Goal: Task Accomplishment & Management: Use online tool/utility

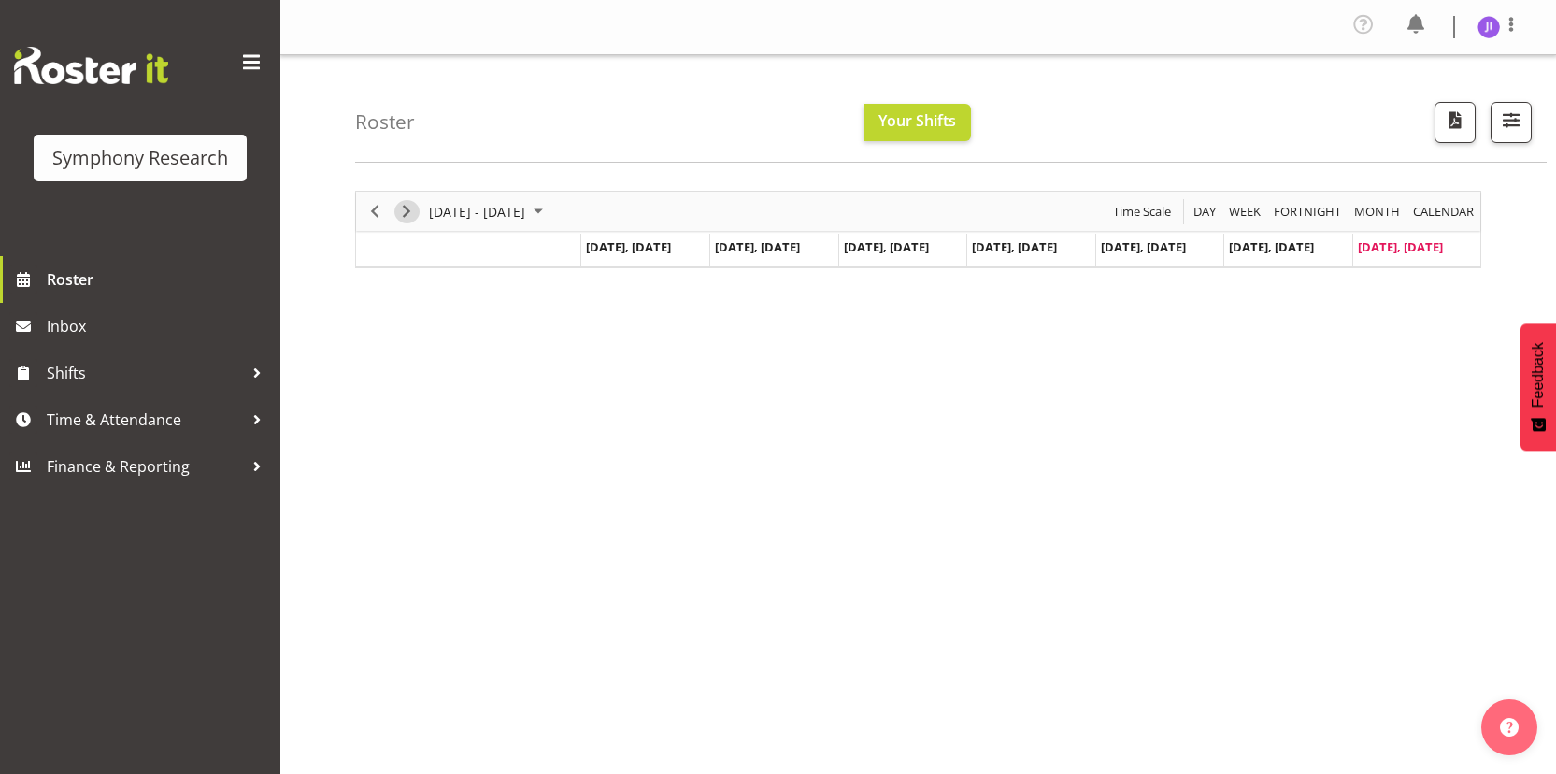
click at [410, 218] on span "Next" at bounding box center [406, 211] width 22 height 23
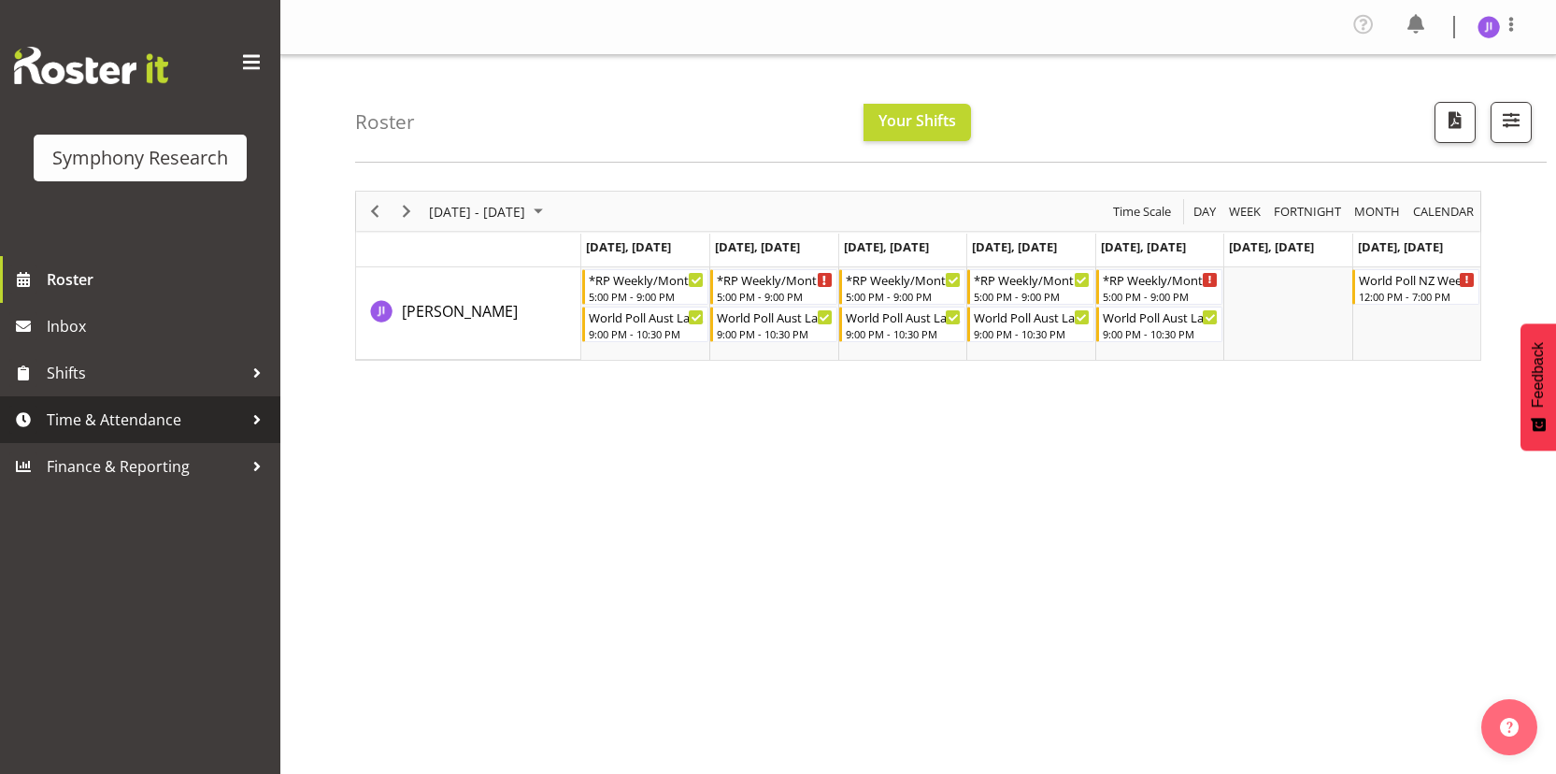
click at [155, 410] on span "Time & Attendance" at bounding box center [145, 420] width 196 height 28
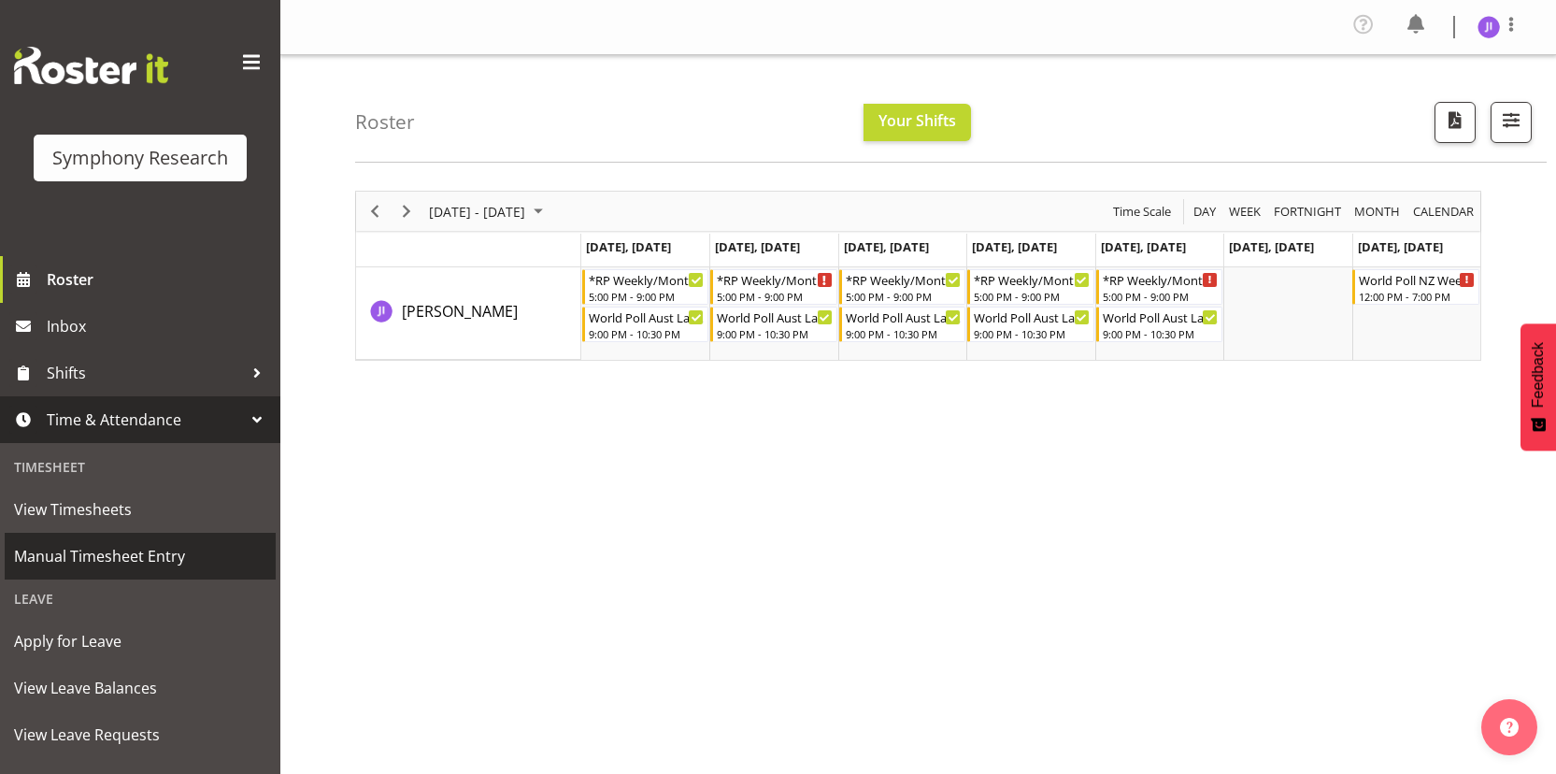
click at [95, 560] on span "Manual Timesheet Entry" at bounding box center [140, 556] width 252 height 28
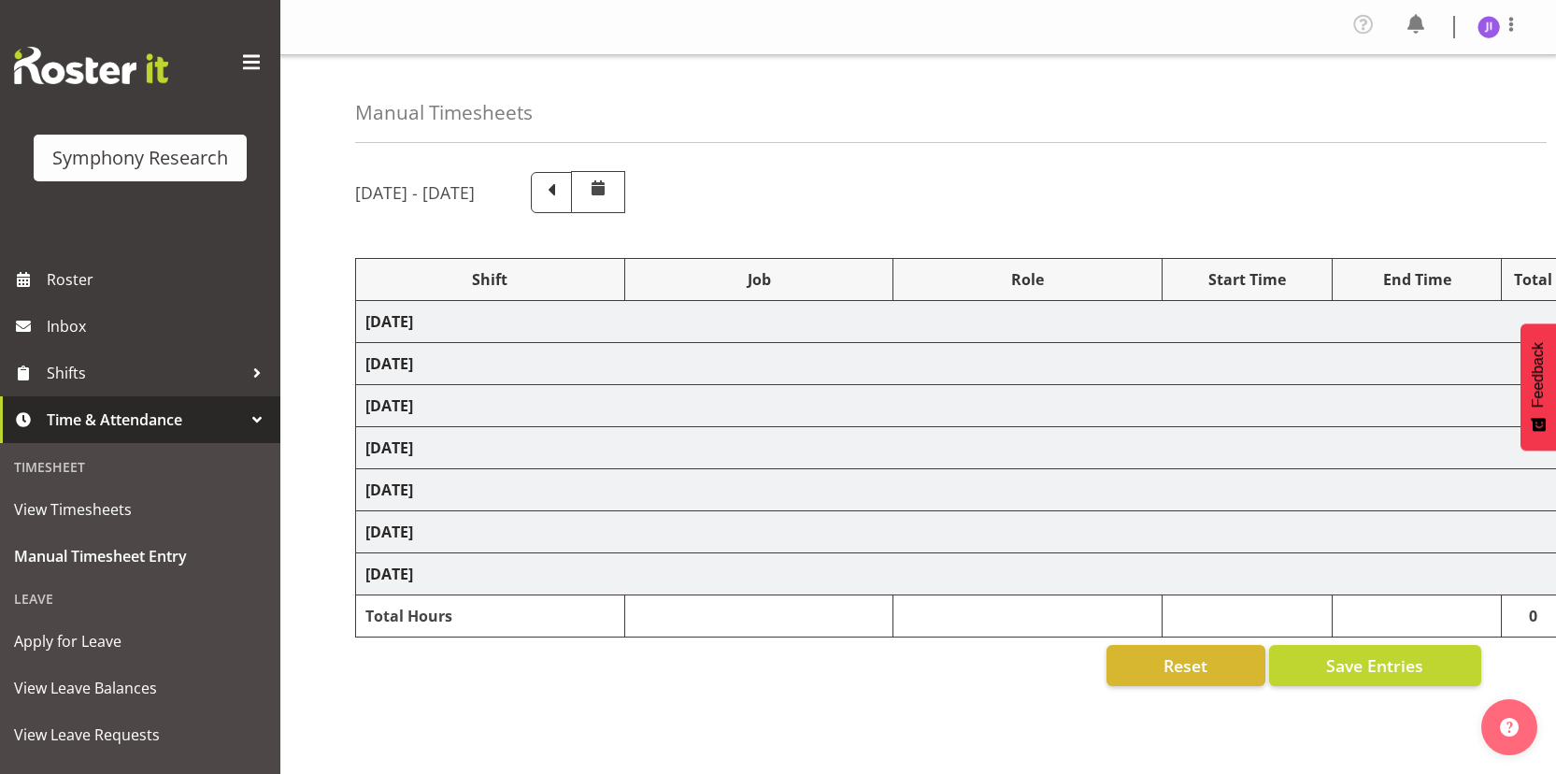
select select "48116"
select select "10585"
select select "48116"
select select "10499"
select select "48116"
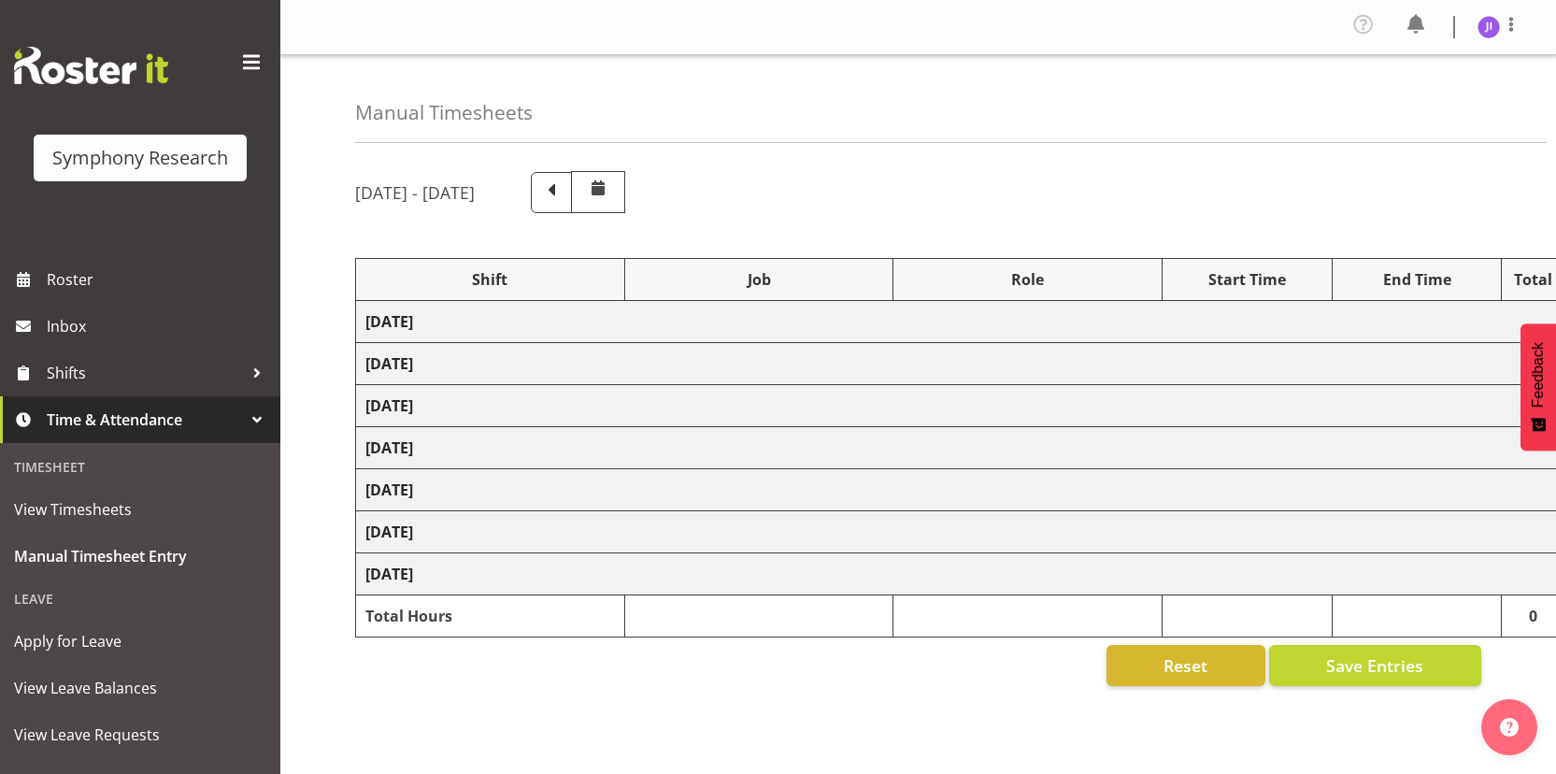
select select "10585"
select select "48116"
select select "10499"
select select "48116"
select select "10585"
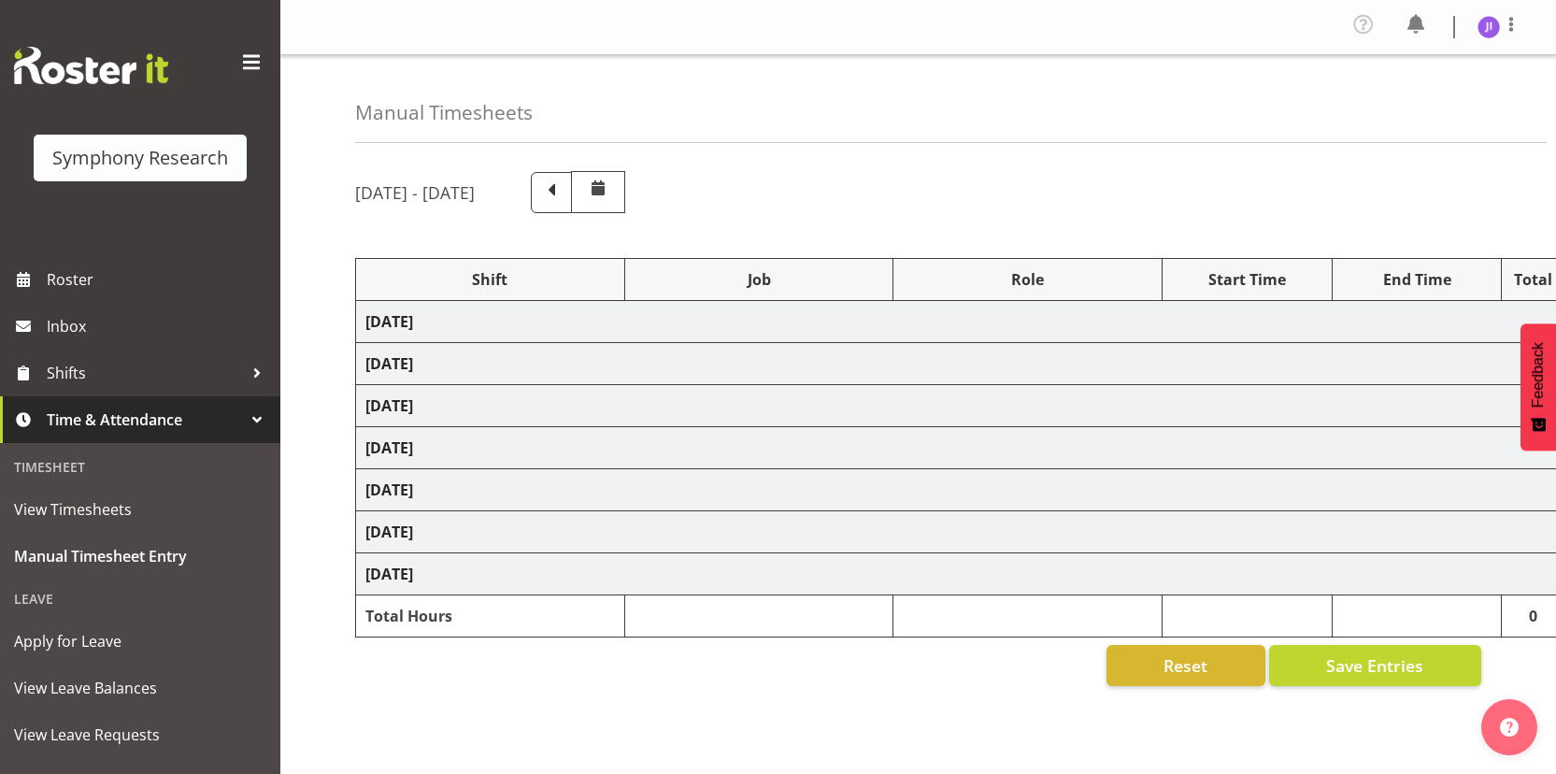
select select "48116"
select select "10499"
select select "48116"
select select "10585"
select select "48116"
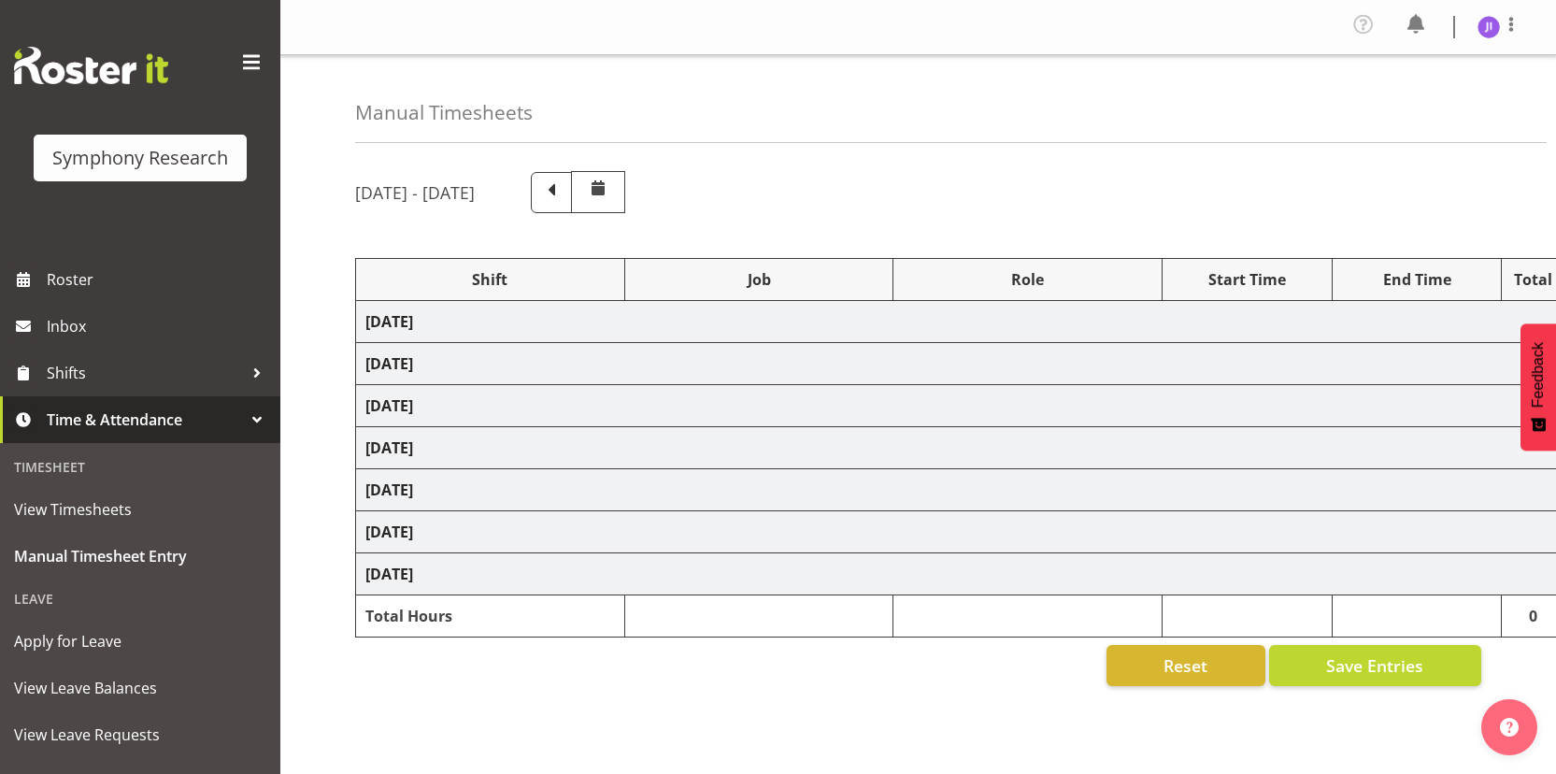
select select "10499"
select select "48116"
select select "10585"
select select "48116"
select select "10499"
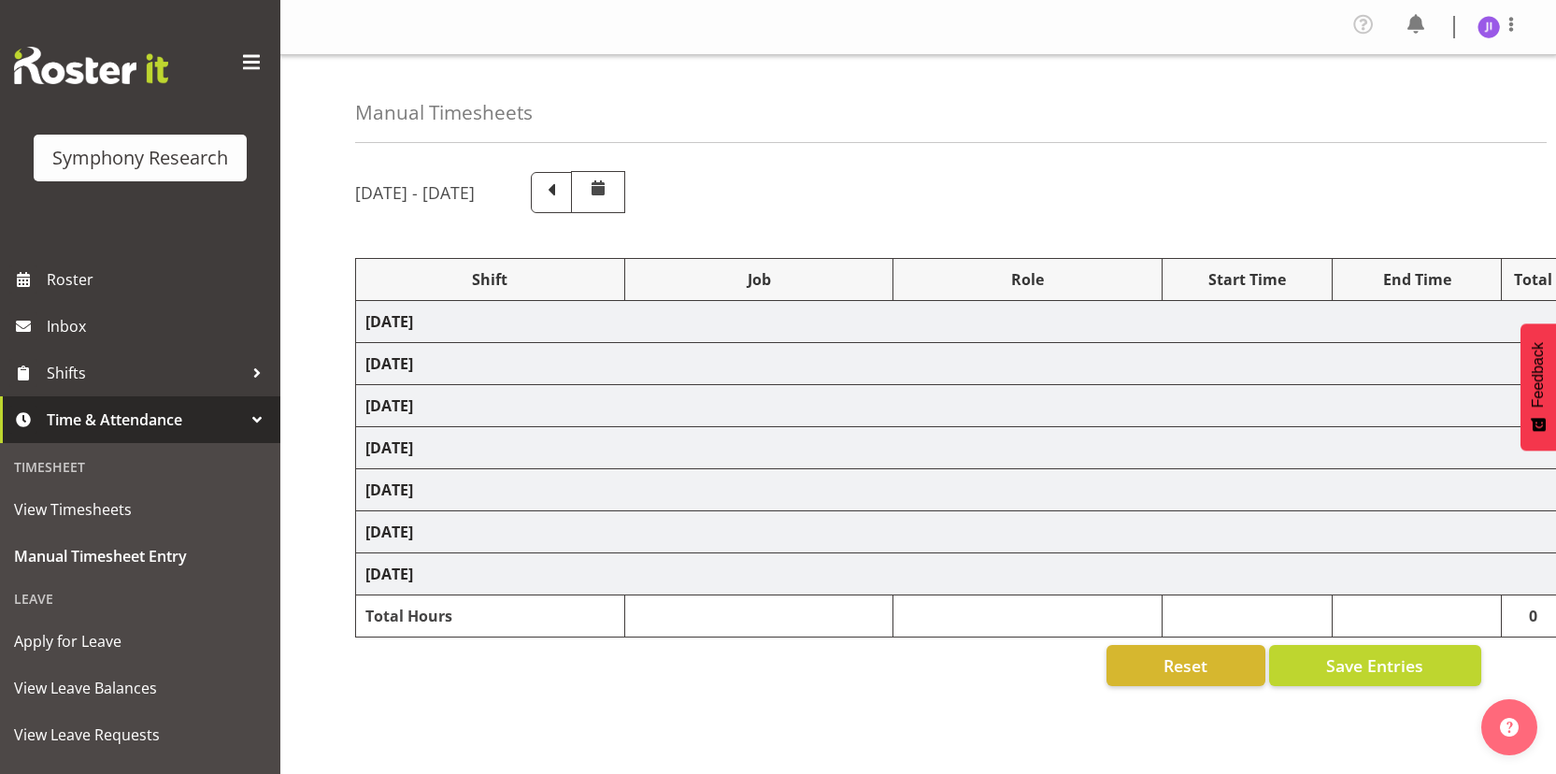
select select "10527"
select select "10499"
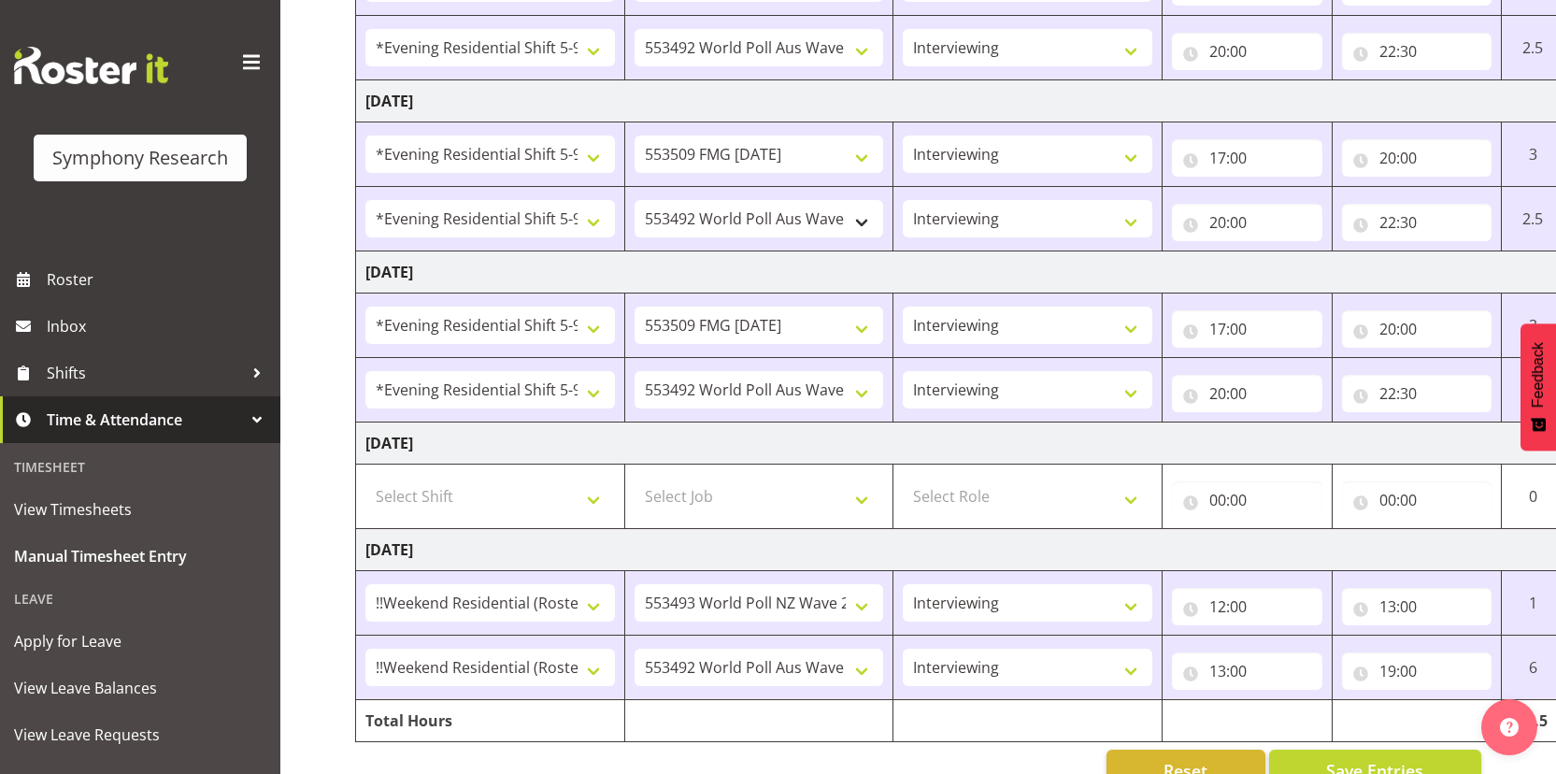
scroll to position [778, 0]
